Goal: Browse casually: Explore the website without a specific task or goal

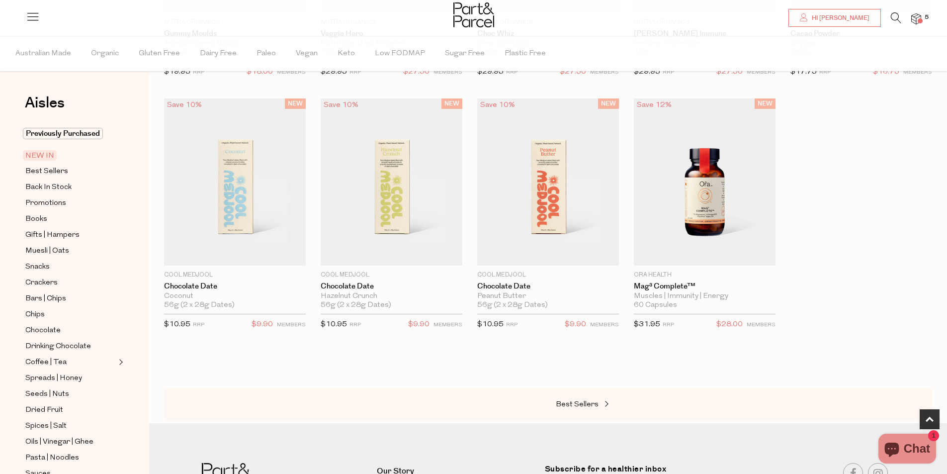
scroll to position [46, 0]
click at [537, 208] on img at bounding box center [548, 181] width 142 height 167
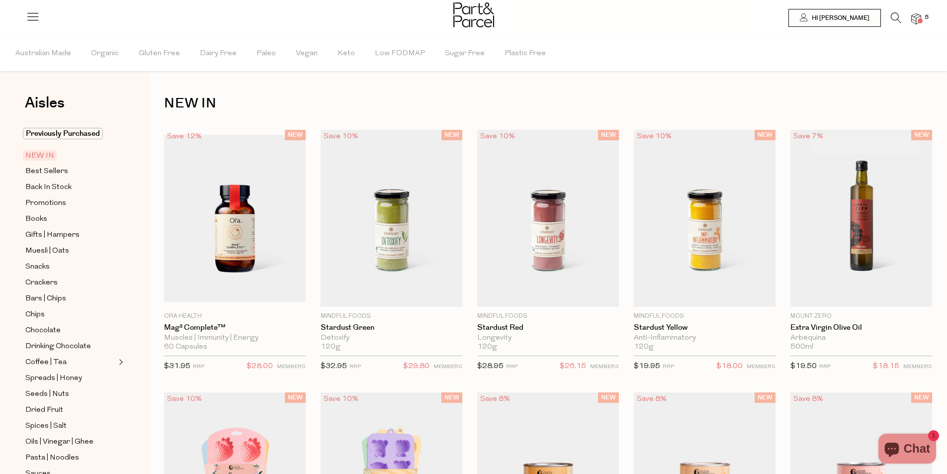
click at [43, 157] on span "NEW IN" at bounding box center [40, 155] width 34 height 10
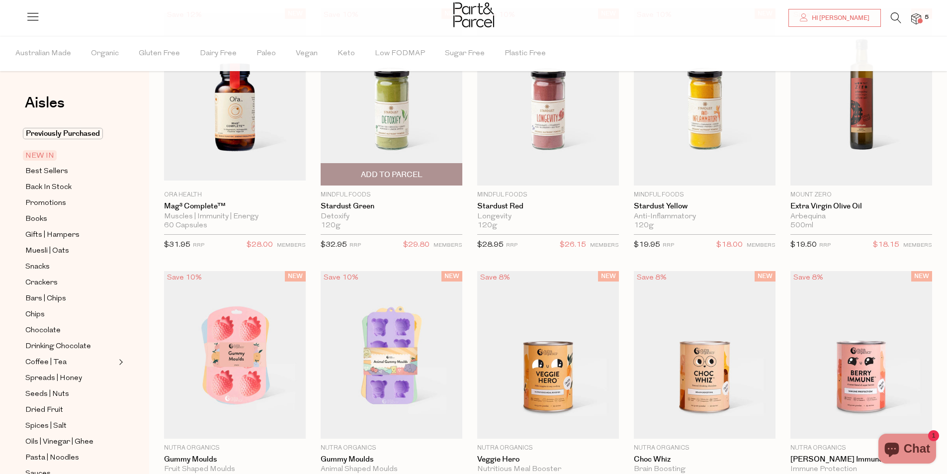
scroll to position [149, 0]
